Goal: Task Accomplishment & Management: Use online tool/utility

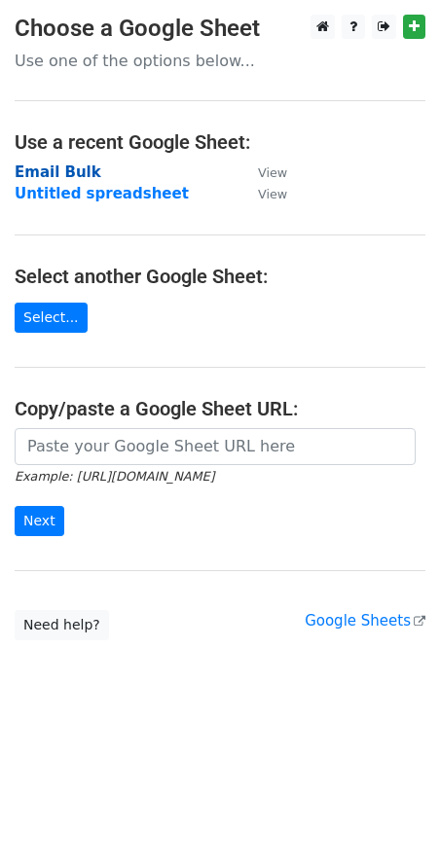
click at [46, 180] on strong "Email Bulk" at bounding box center [58, 172] width 87 height 18
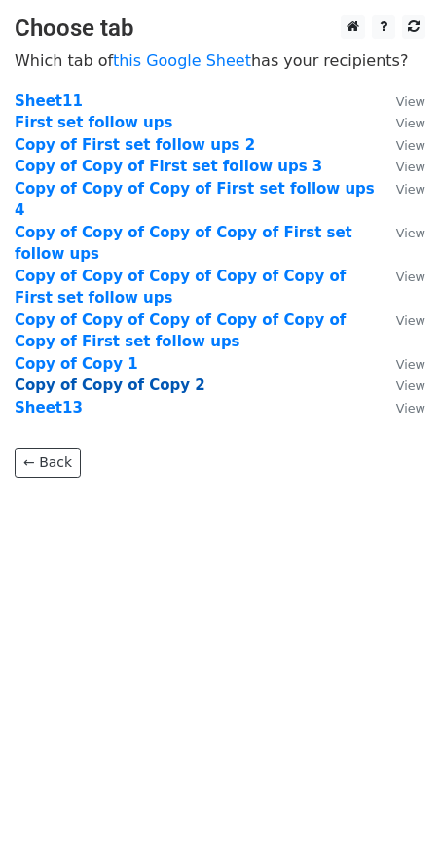
click at [88, 376] on strong "Copy of Copy of Copy 2" at bounding box center [110, 385] width 191 height 18
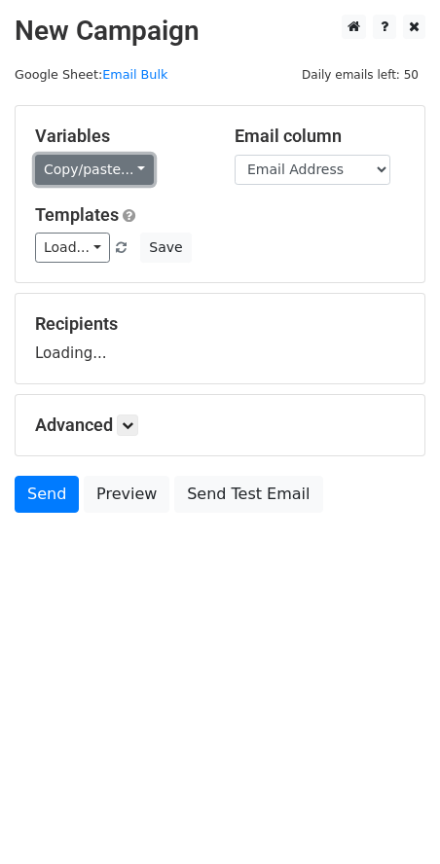
click at [96, 169] on link "Copy/paste..." at bounding box center [94, 170] width 119 height 30
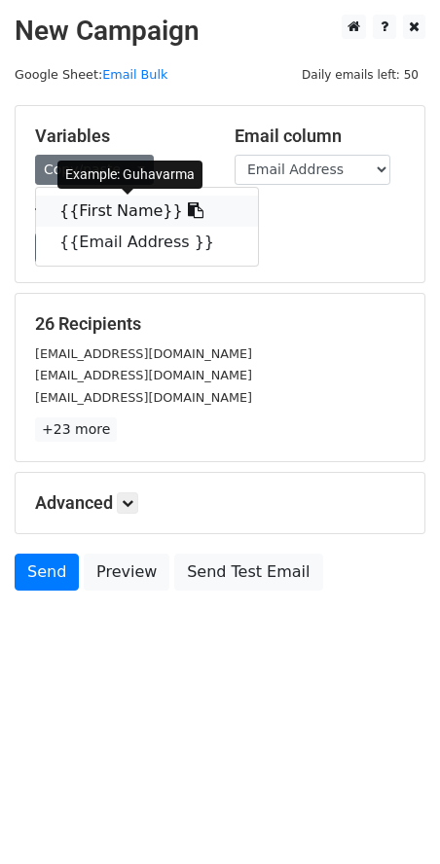
click at [107, 203] on link "{{First Name}}" at bounding box center [147, 210] width 222 height 31
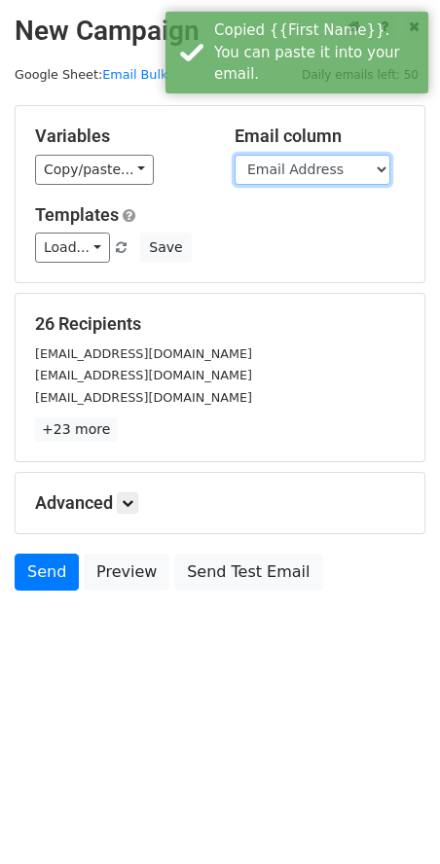
click at [317, 177] on select "First Name Email Address" at bounding box center [312, 170] width 156 height 30
click at [234, 155] on select "First Name Email Address" at bounding box center [312, 170] width 156 height 30
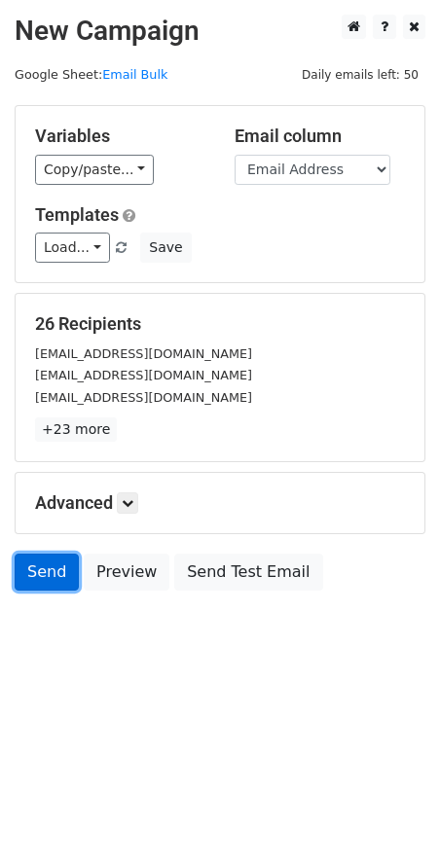
click at [46, 574] on link "Send" at bounding box center [47, 571] width 64 height 37
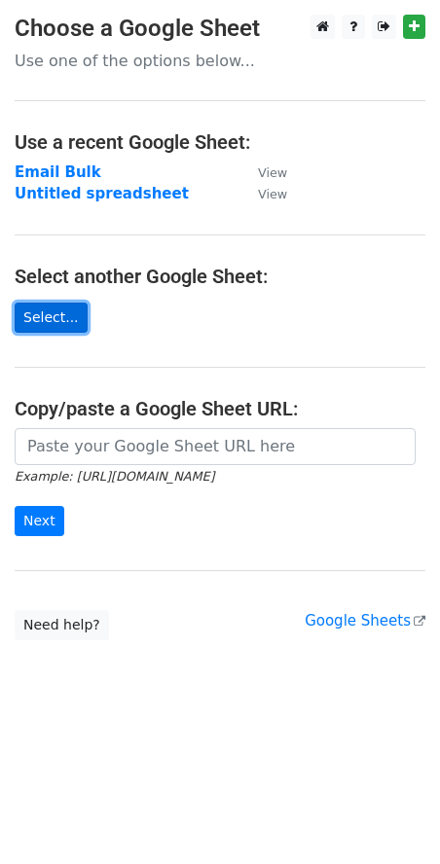
click at [20, 326] on link "Select..." at bounding box center [51, 317] width 73 height 30
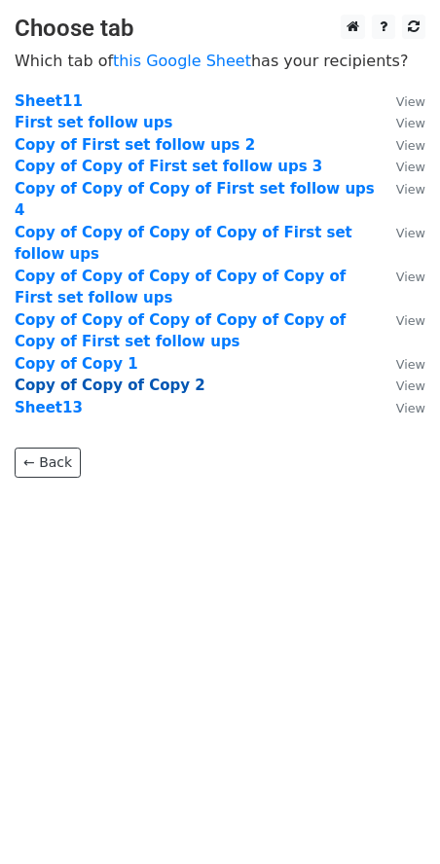
click at [134, 376] on strong "Copy of Copy of Copy 2" at bounding box center [110, 385] width 191 height 18
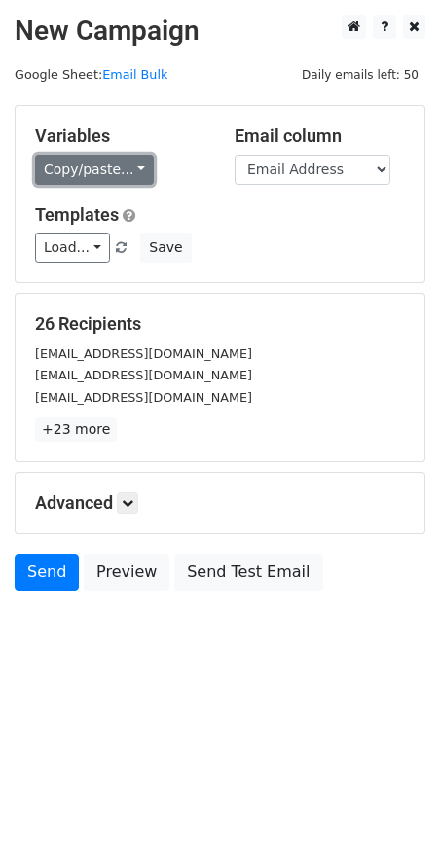
click at [111, 170] on link "Copy/paste..." at bounding box center [94, 170] width 119 height 30
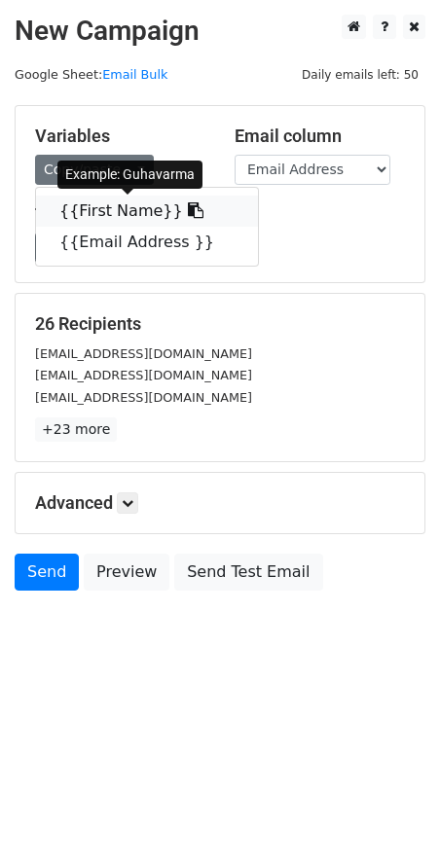
click at [111, 200] on link "{{First Name}}" at bounding box center [147, 210] width 222 height 31
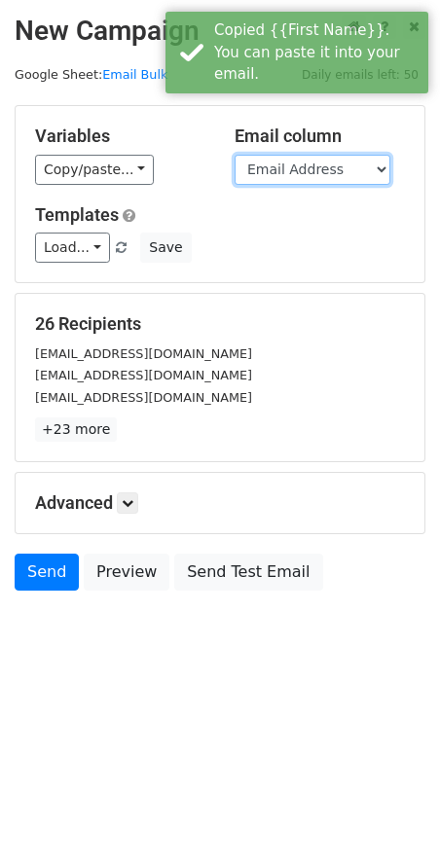
click at [336, 171] on select "First Name Email Address" at bounding box center [312, 170] width 156 height 30
click at [234, 155] on select "First Name Email Address" at bounding box center [312, 170] width 156 height 30
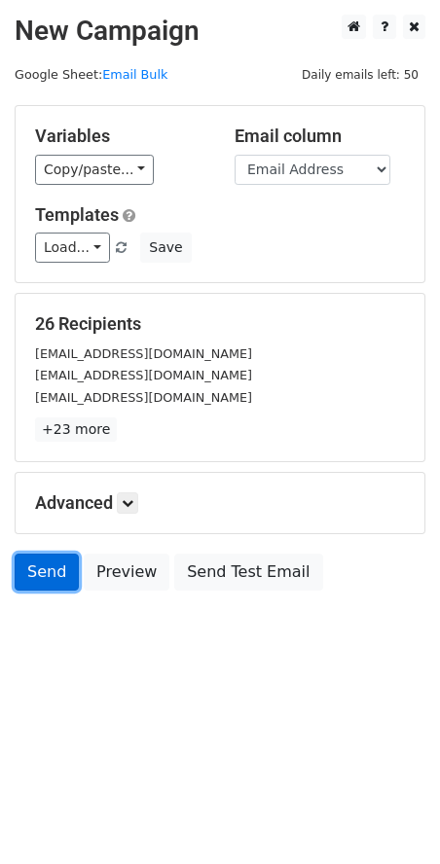
click at [50, 575] on link "Send" at bounding box center [47, 571] width 64 height 37
